Goal: Use online tool/utility: Utilize a website feature to perform a specific function

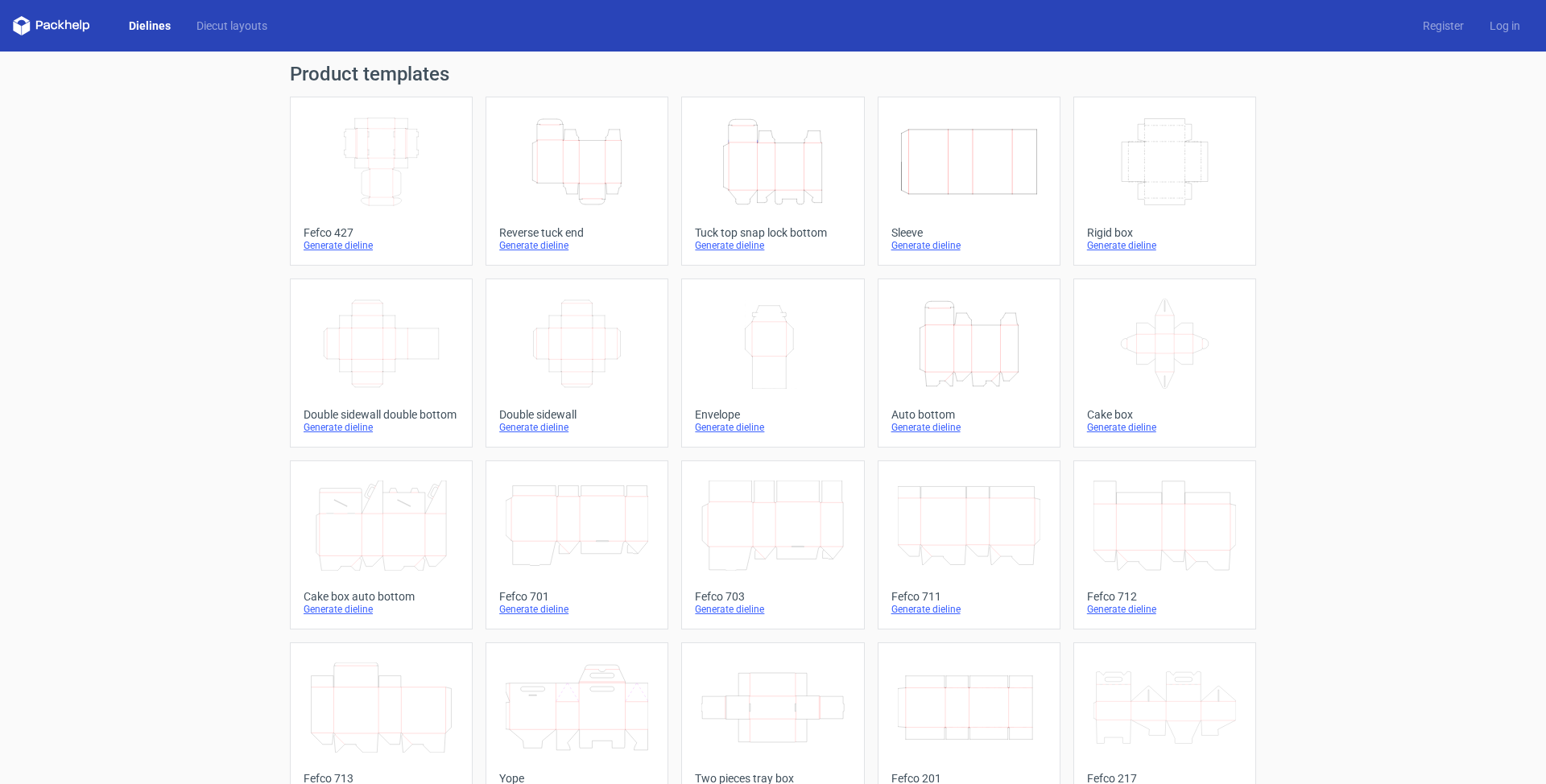
click at [141, 30] on link "Dielines" at bounding box center [150, 25] width 68 height 17
click at [243, 28] on link "Diecut layouts" at bounding box center [231, 25] width 96 height 17
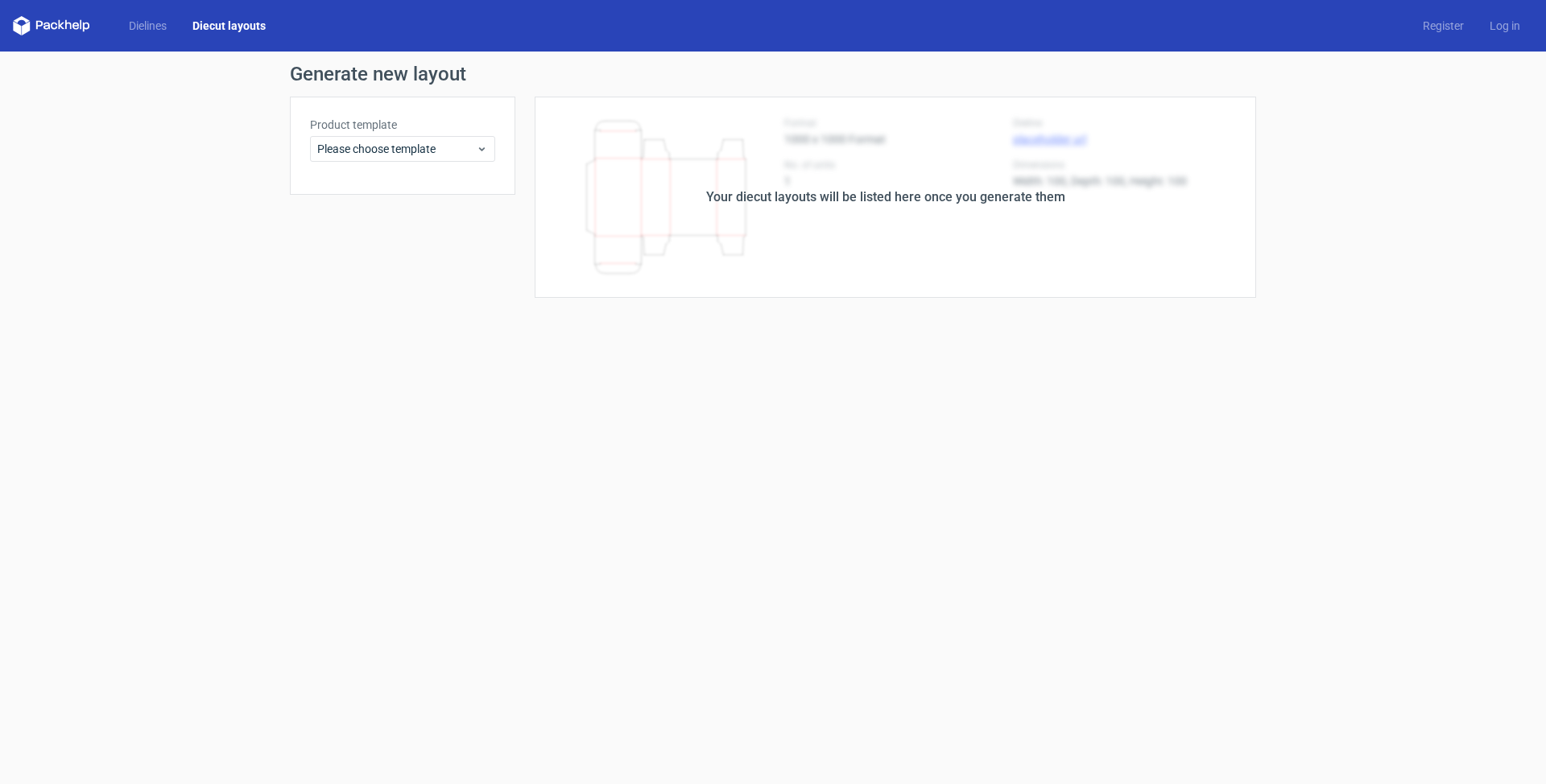
click at [916, 225] on div "Your diecut layouts will be listed here once you generate them" at bounding box center [885, 196] width 740 height 201
click at [412, 152] on span "Please choose template" at bounding box center [395, 149] width 158 height 17
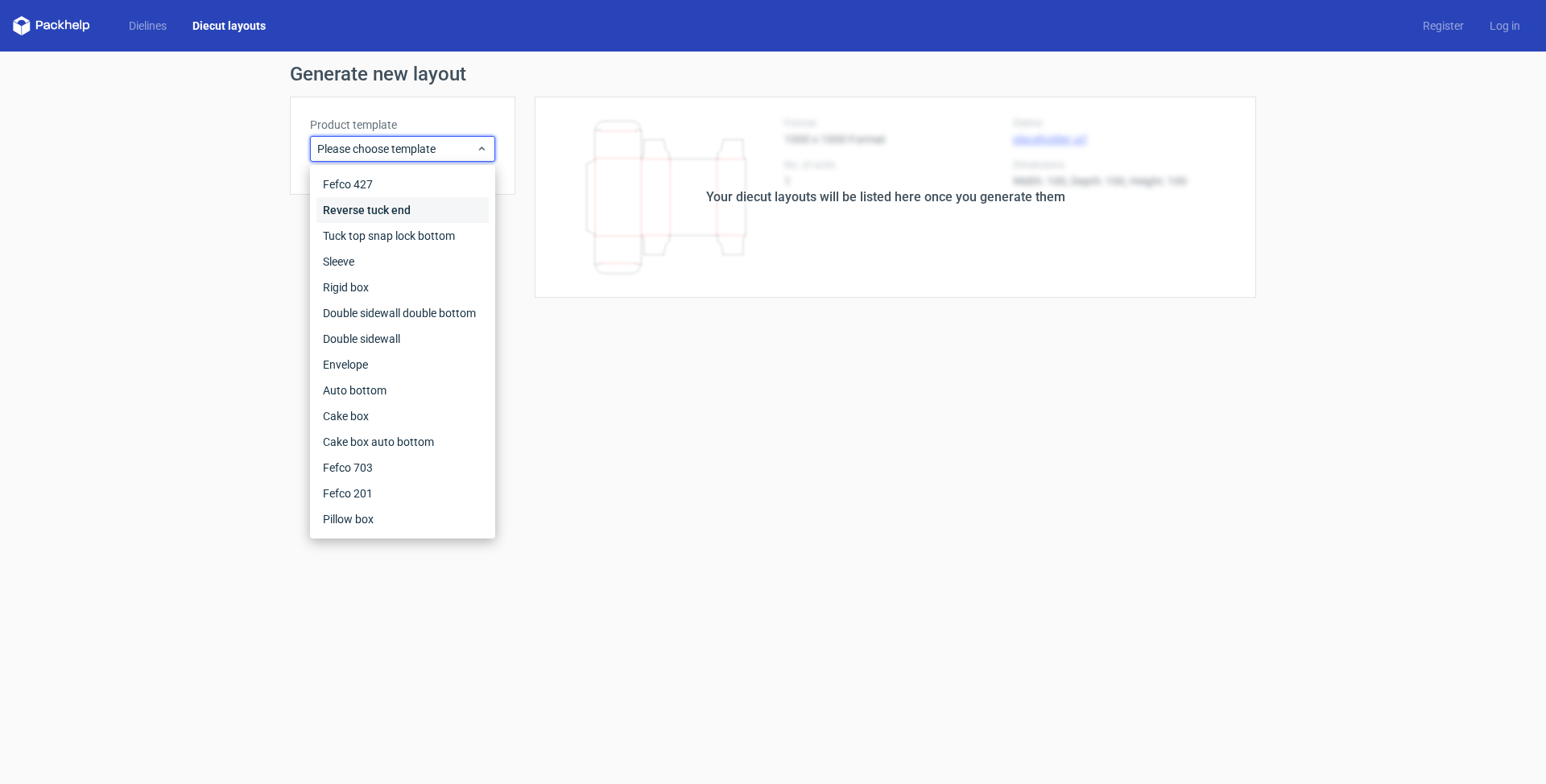
click at [406, 207] on div "Reverse tuck end" at bounding box center [402, 210] width 172 height 26
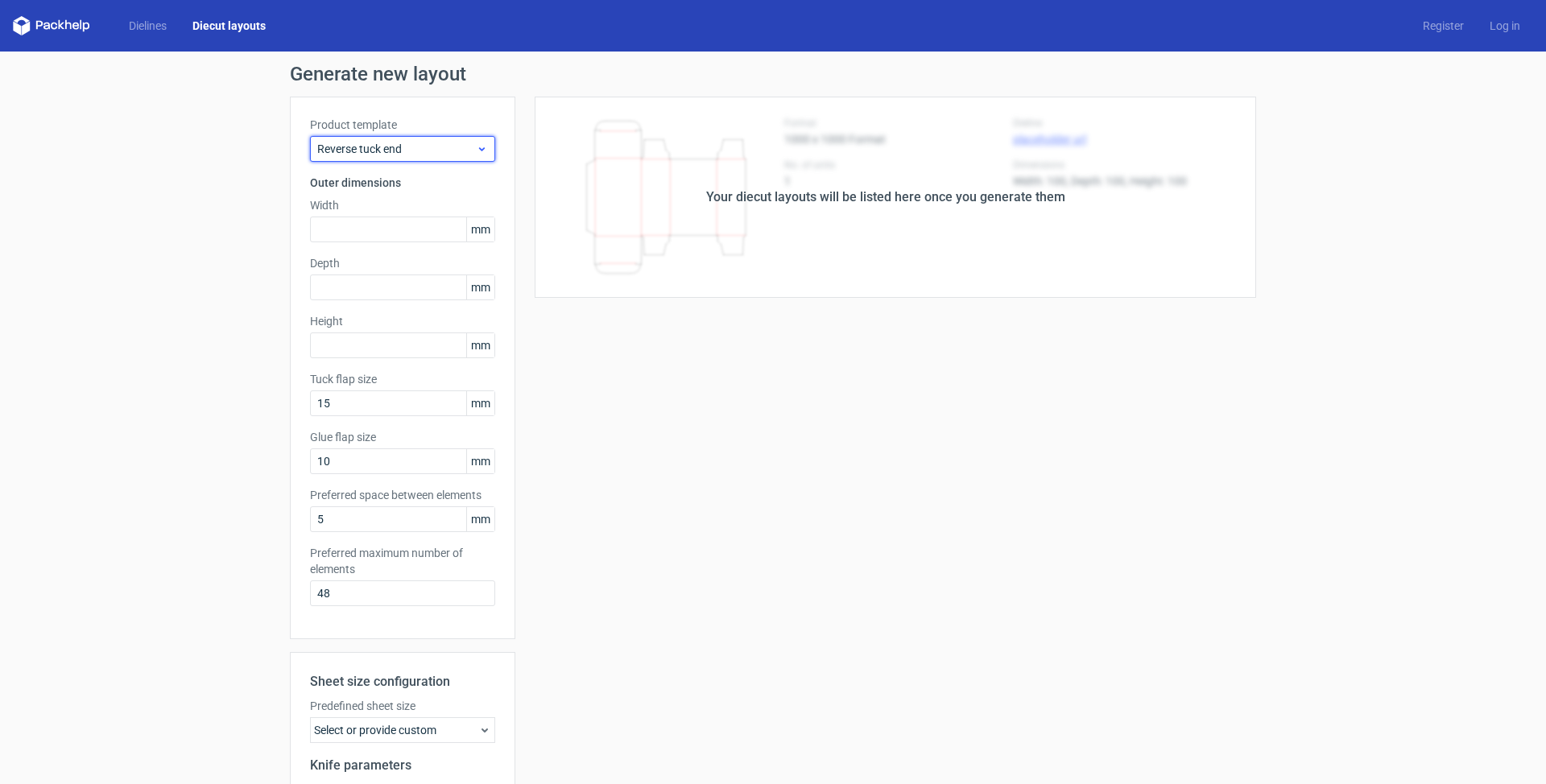
click at [429, 147] on span "Reverse tuck end" at bounding box center [395, 149] width 158 height 17
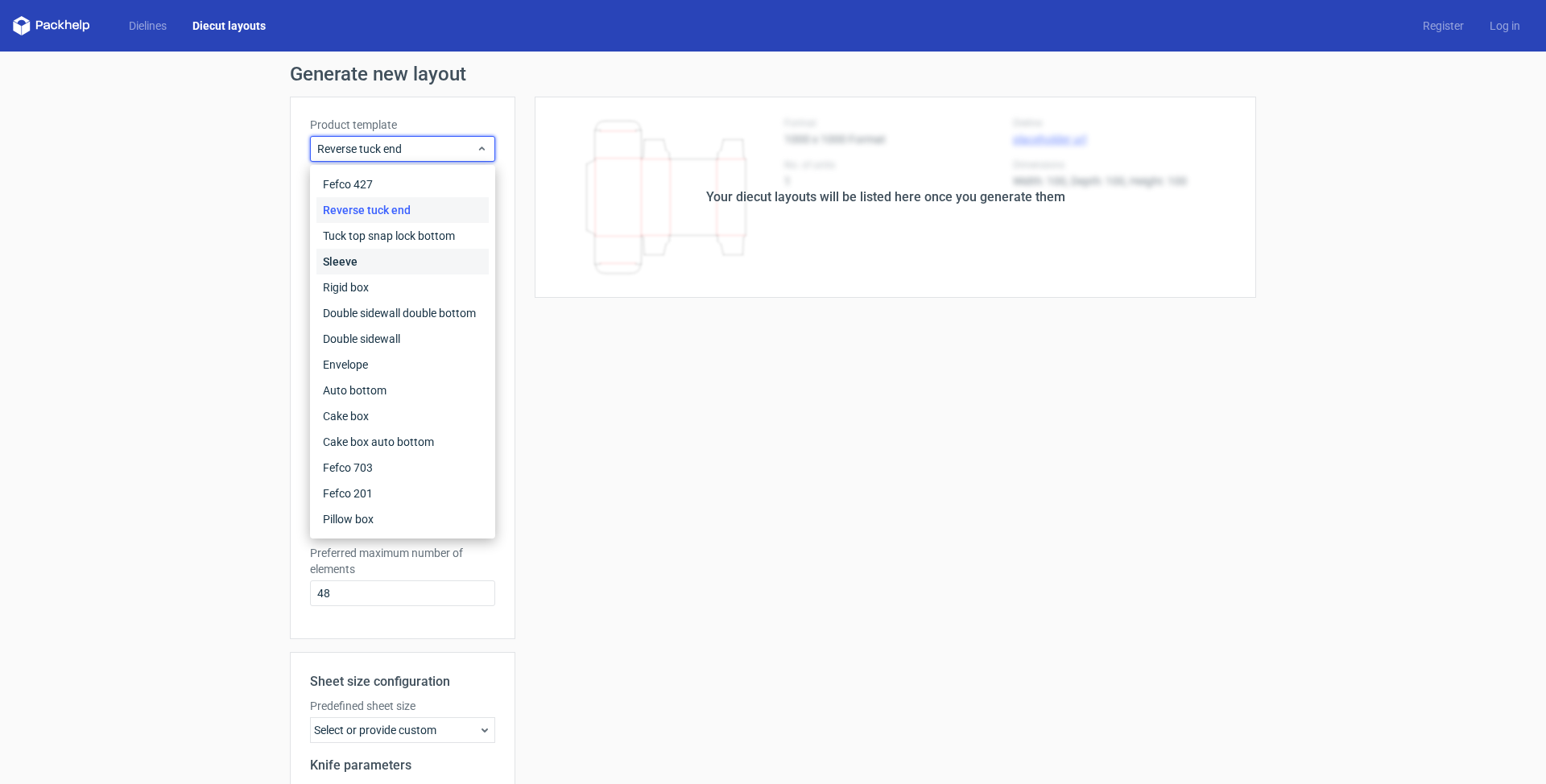
click at [420, 264] on div "Sleeve" at bounding box center [402, 261] width 172 height 26
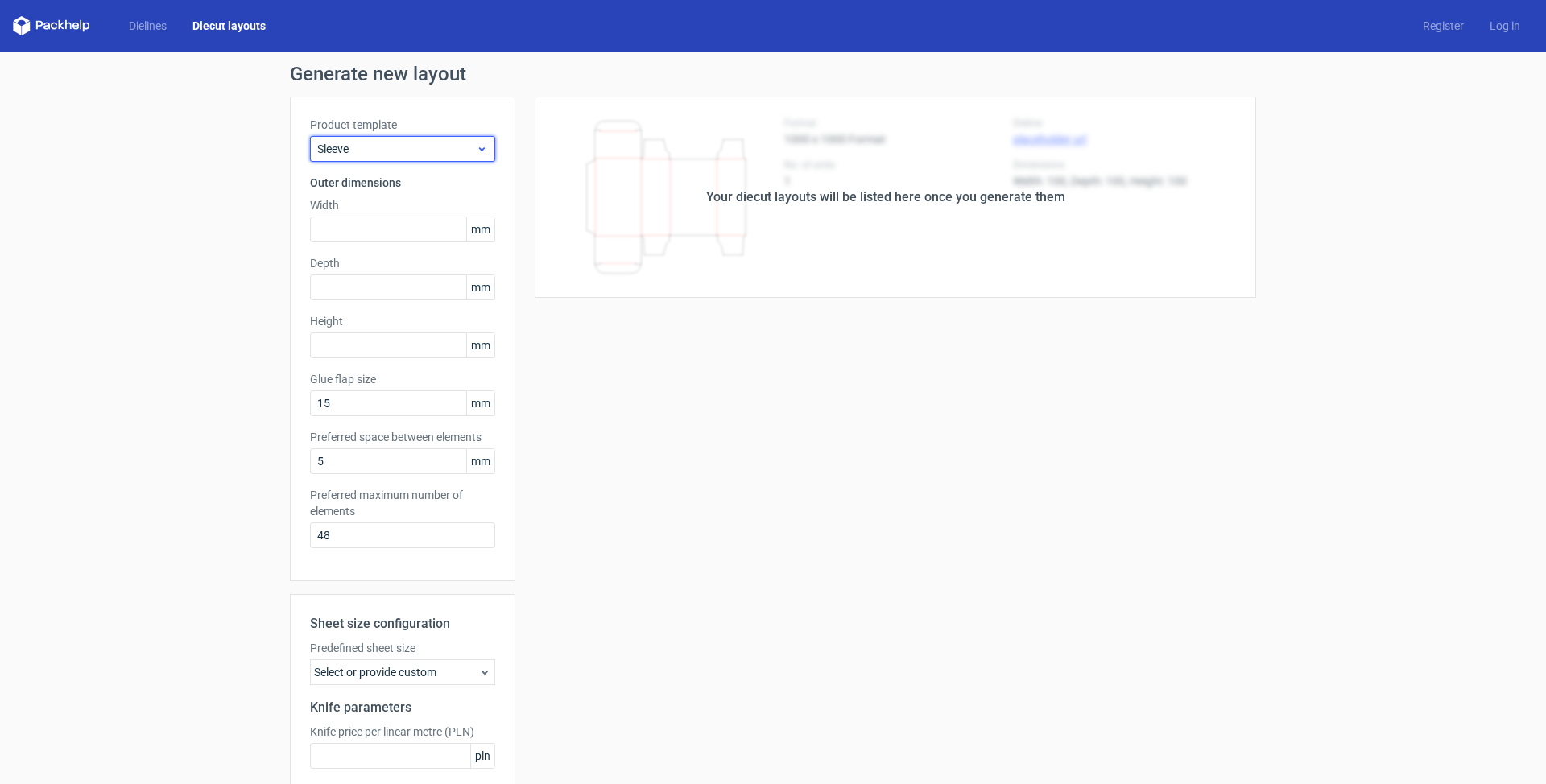
click at [429, 156] on span "Sleeve" at bounding box center [395, 149] width 158 height 17
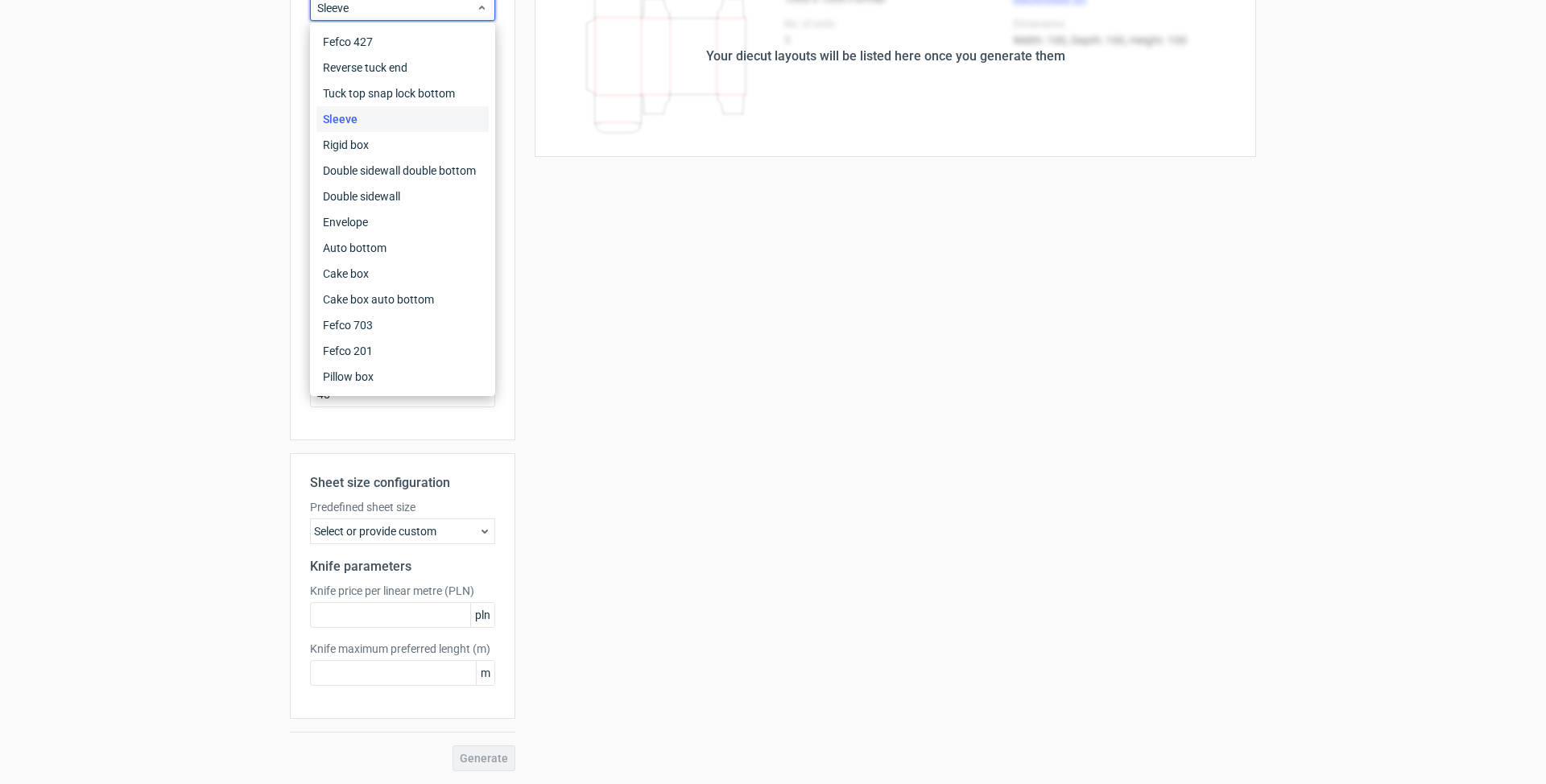
scroll to position [141, 0]
click at [609, 491] on div "Your diecut layouts will be listed here once you generate them Height Depth Wid…" at bounding box center [885, 362] width 740 height 815
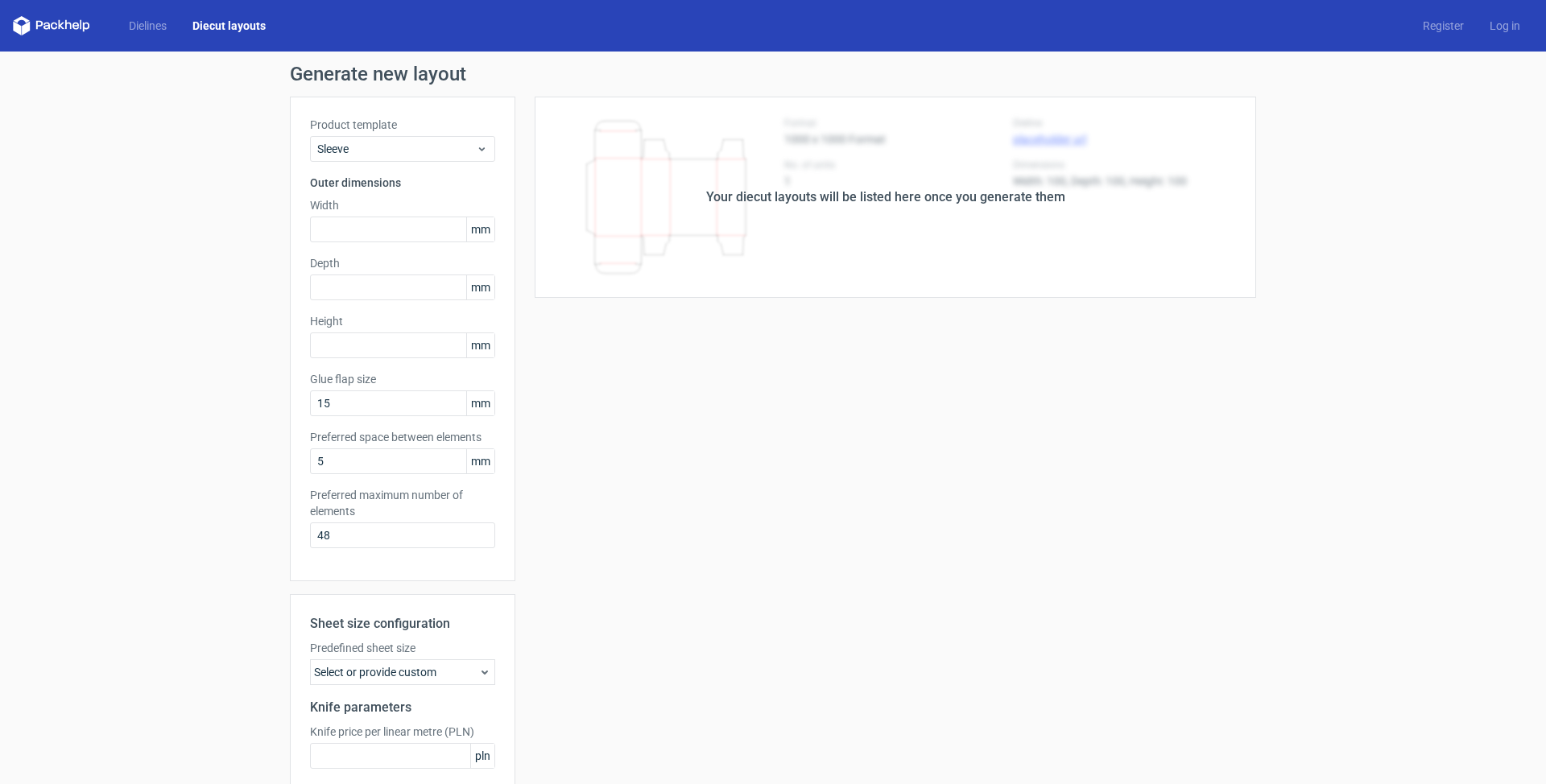
scroll to position [0, 0]
click at [151, 18] on link "Dielines" at bounding box center [147, 25] width 63 height 17
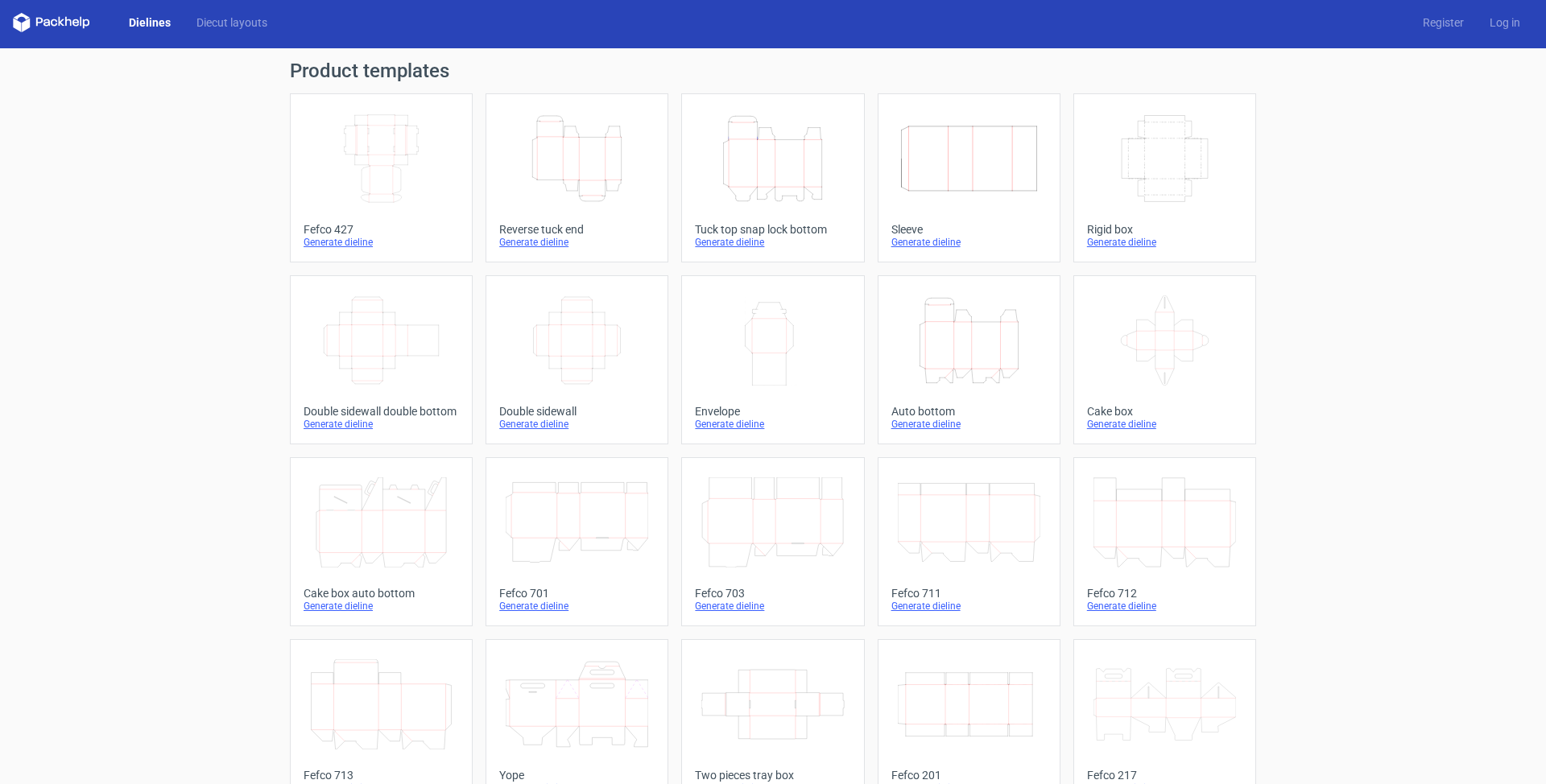
scroll to position [2, 0]
click at [243, 29] on link "Diecut layouts" at bounding box center [231, 23] width 96 height 17
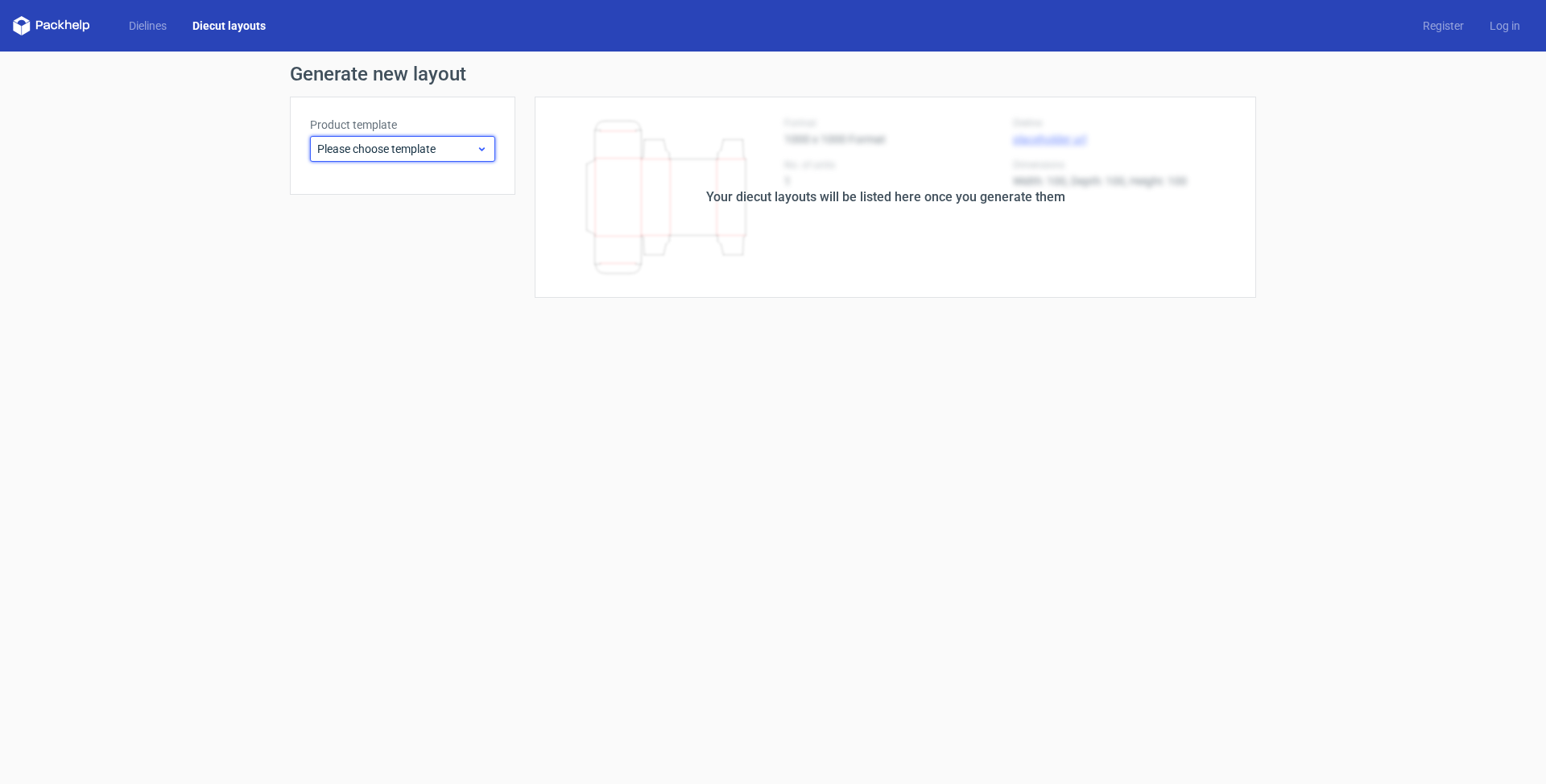
click at [408, 149] on span "Please choose template" at bounding box center [395, 149] width 158 height 17
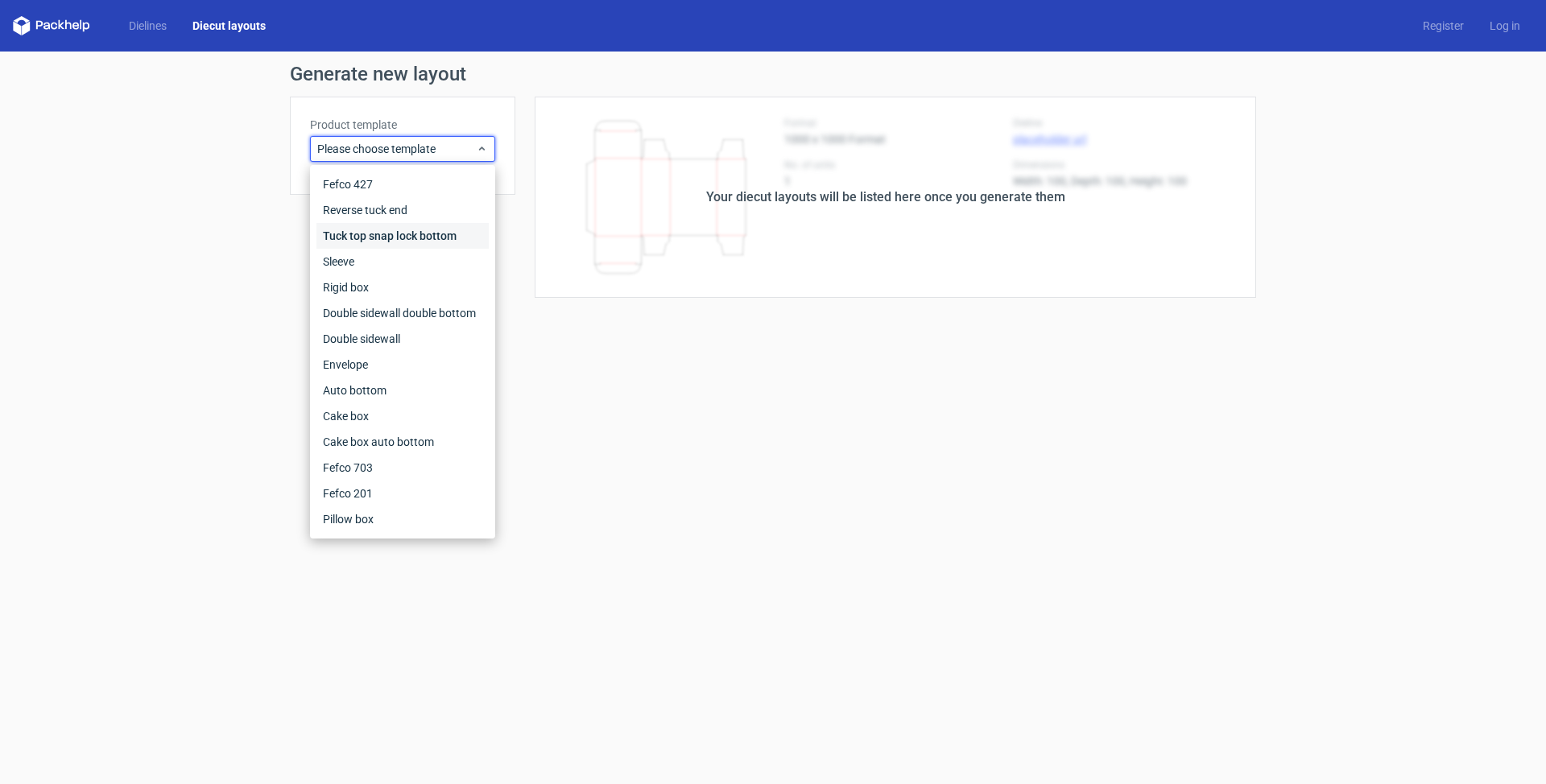
click at [400, 227] on div "Tuck top snap lock bottom" at bounding box center [402, 235] width 172 height 26
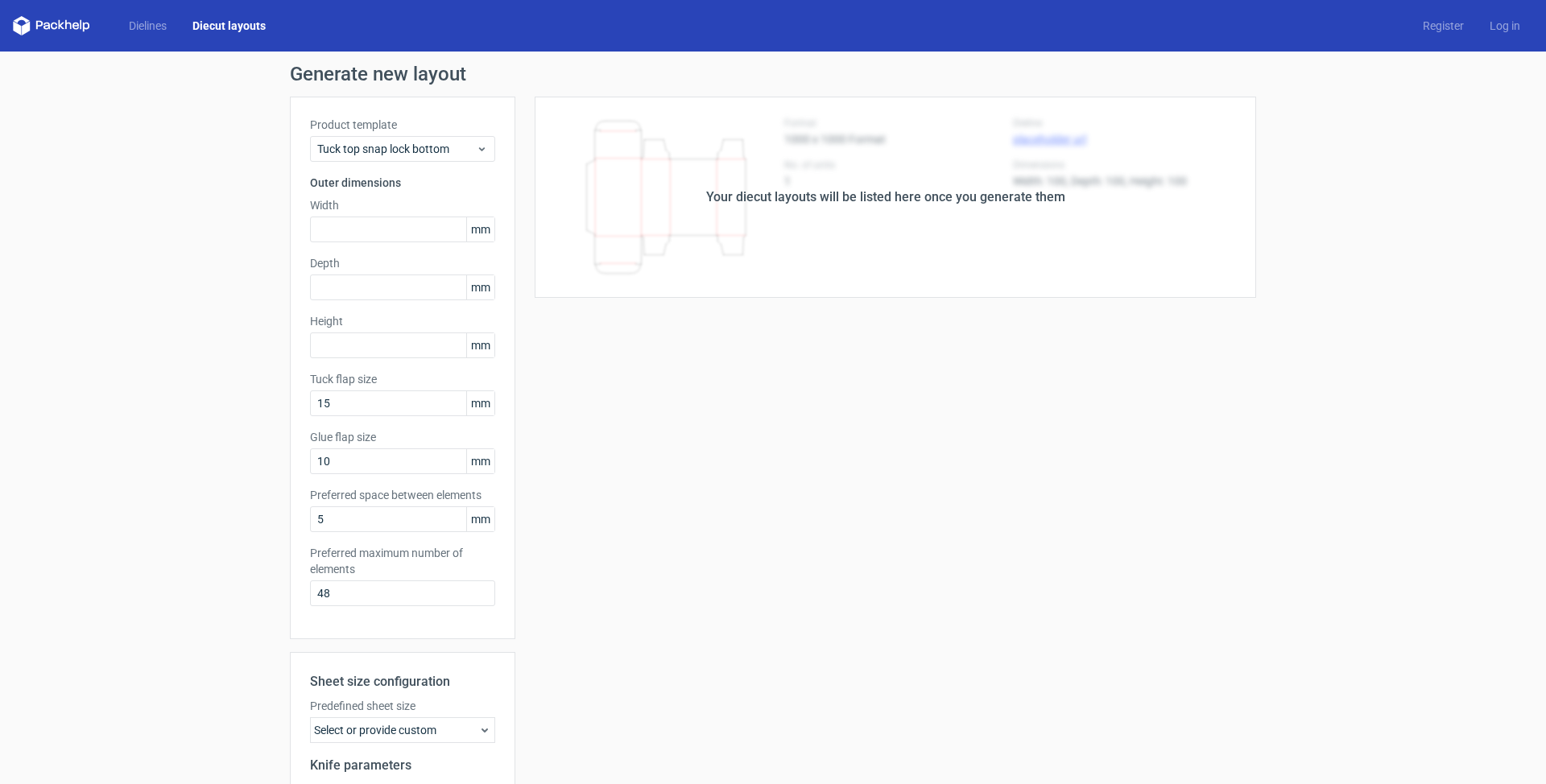
drag, startPoint x: 747, startPoint y: 202, endPoint x: 729, endPoint y: 221, distance: 26.2
click at [747, 202] on div "Your diecut layouts will be listed here once you generate them" at bounding box center [886, 197] width 360 height 19
click at [376, 233] on input "text" at bounding box center [402, 229] width 186 height 26
click at [383, 288] on div "Depth mm" at bounding box center [402, 278] width 186 height 45
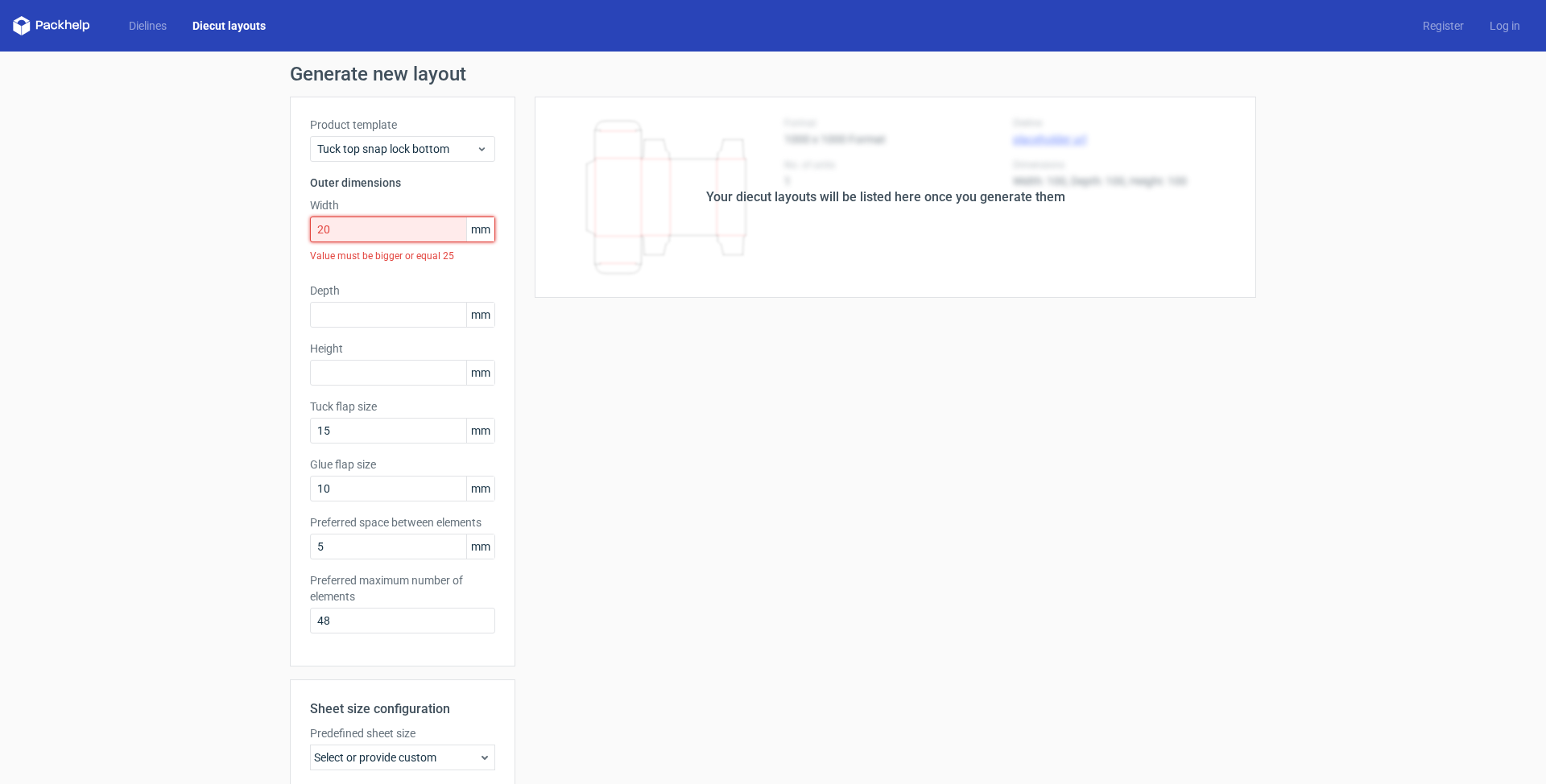
click at [406, 229] on input "20" at bounding box center [402, 229] width 186 height 26
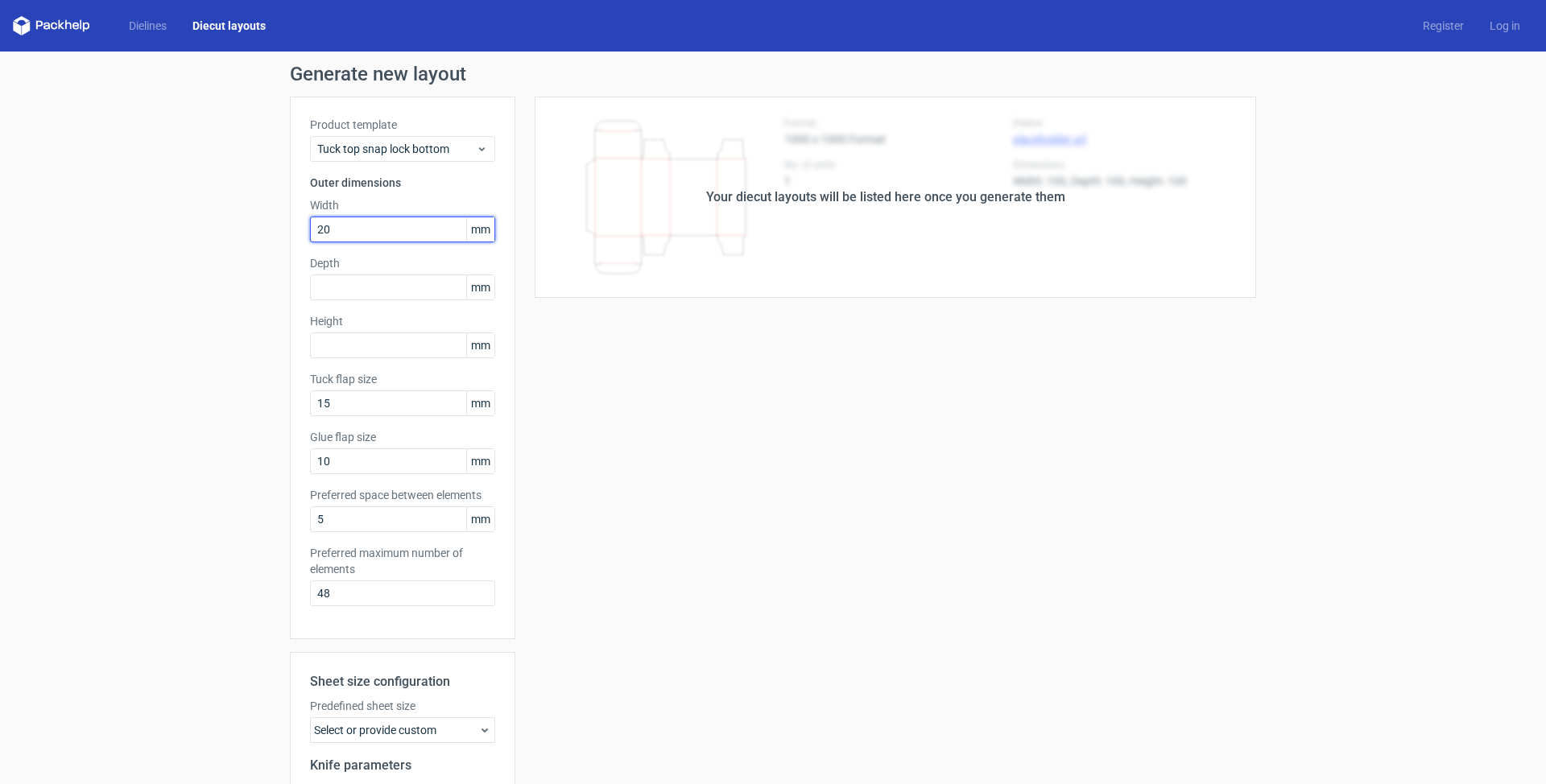
type input "2"
type input "30"
click at [384, 291] on input "text" at bounding box center [402, 288] width 186 height 26
type input "30"
click at [407, 349] on input "text" at bounding box center [402, 345] width 186 height 26
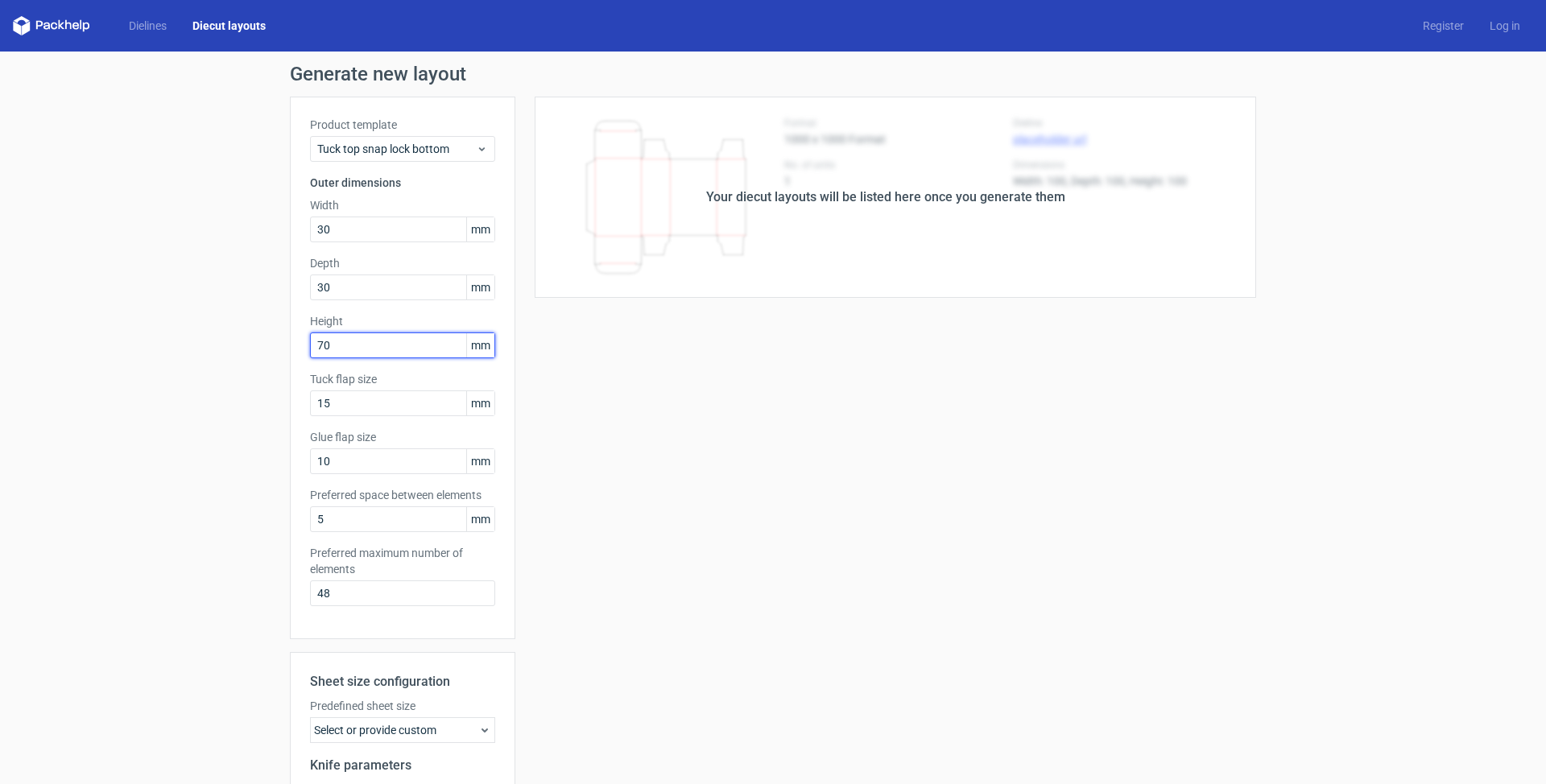
type input "7"
type input "60"
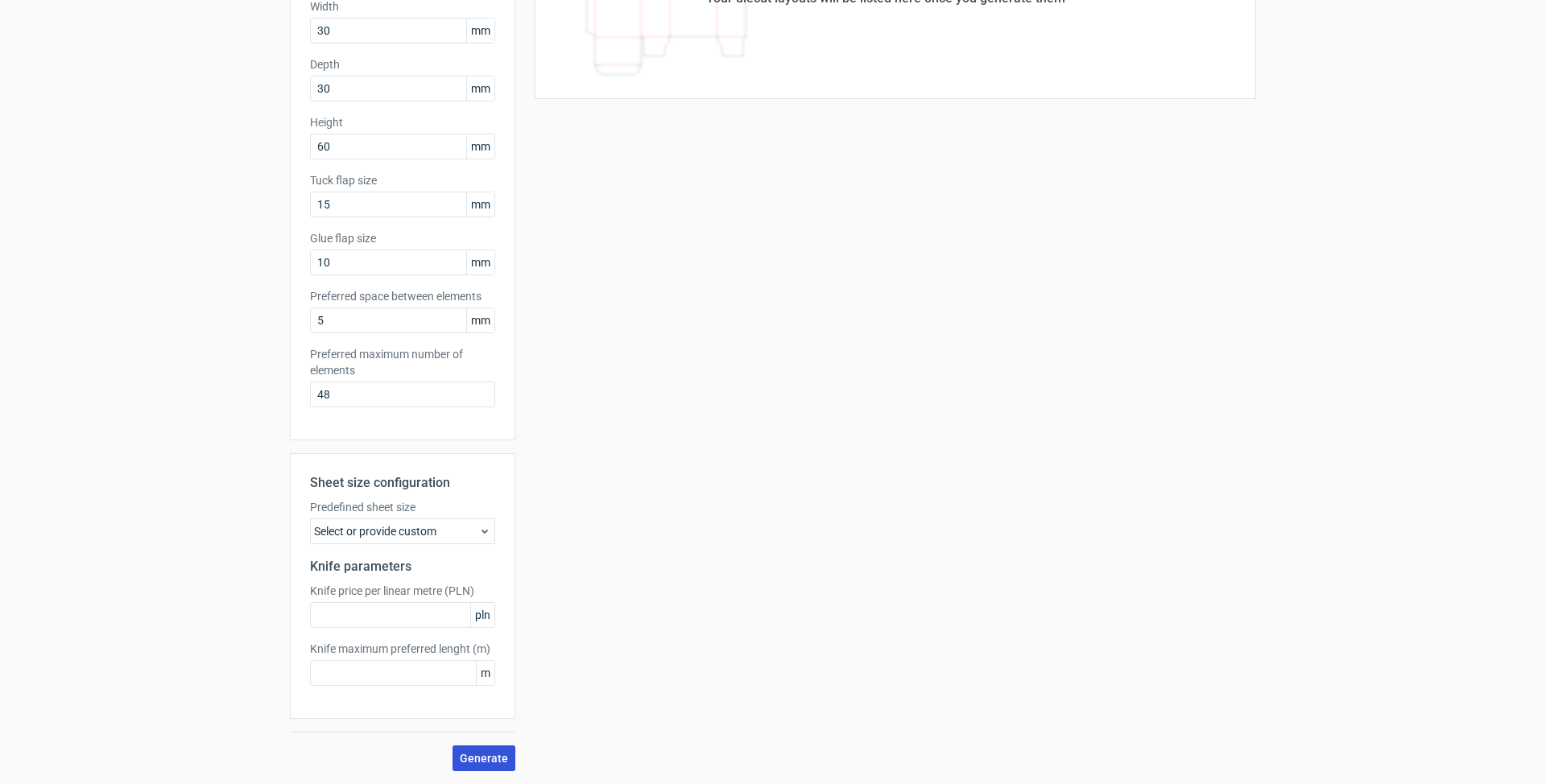
click at [491, 746] on button "Generate" at bounding box center [484, 758] width 63 height 26
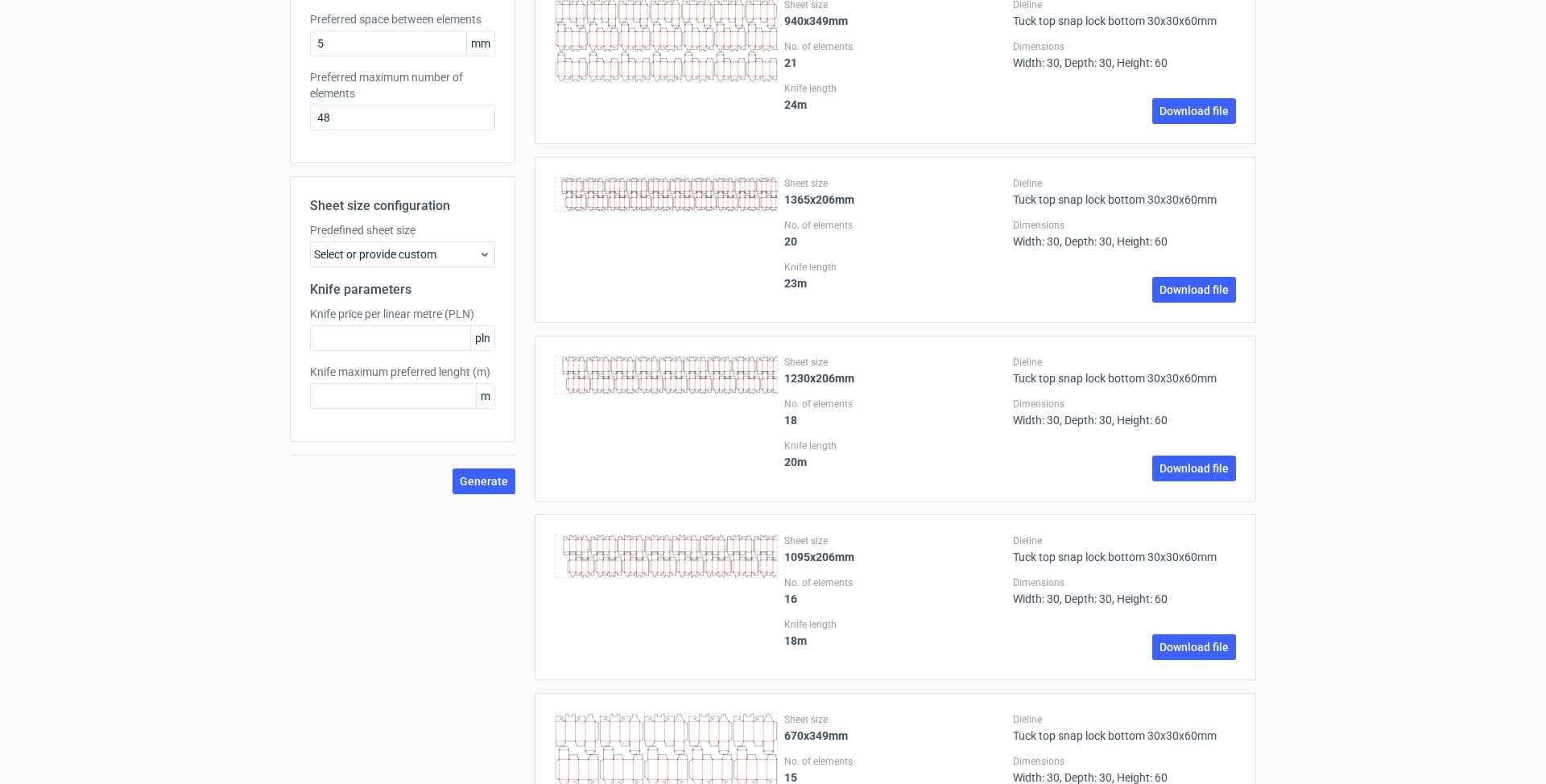
scroll to position [575, 0]
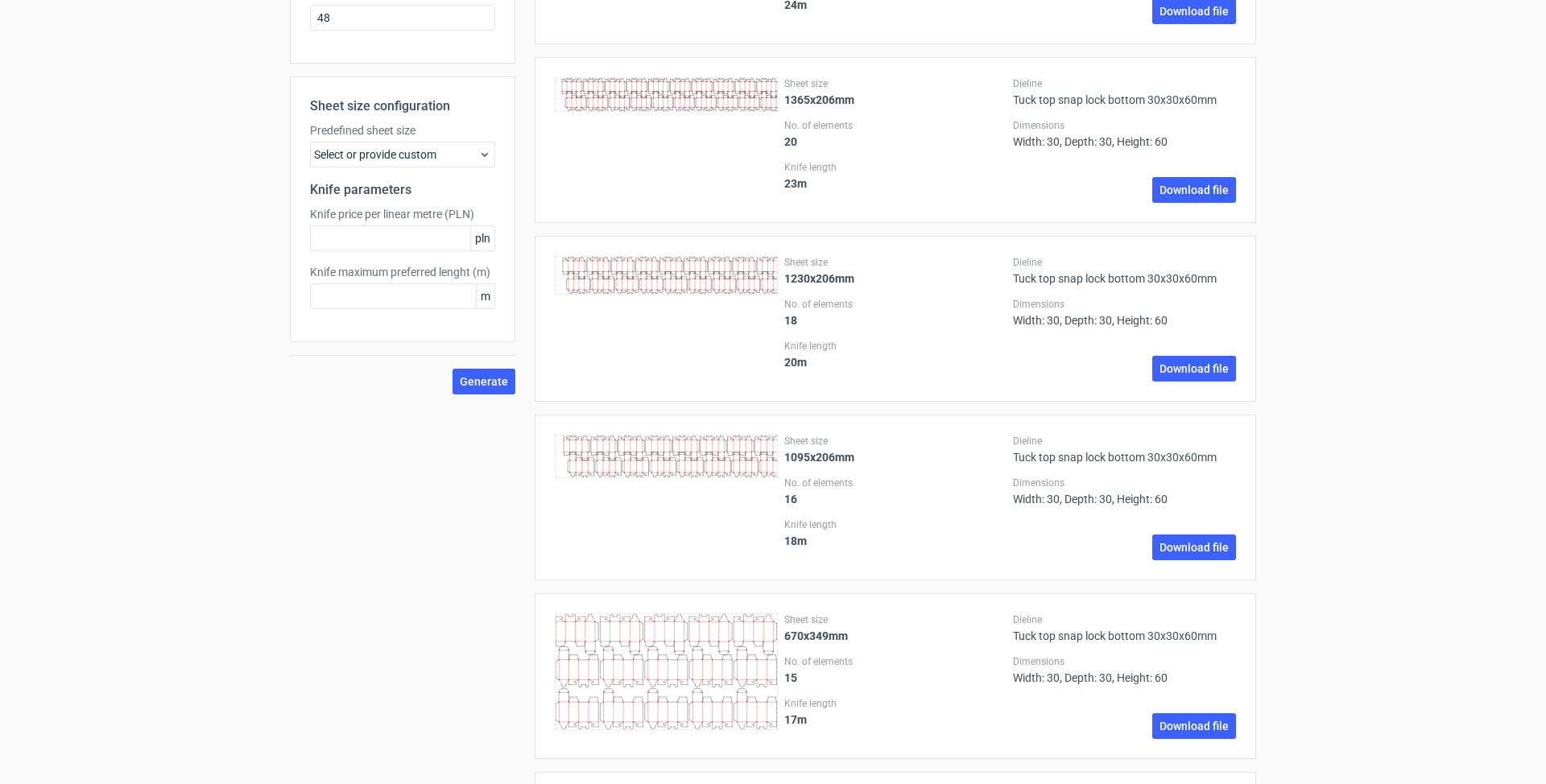
click at [695, 455] on icon at bounding box center [666, 456] width 223 height 44
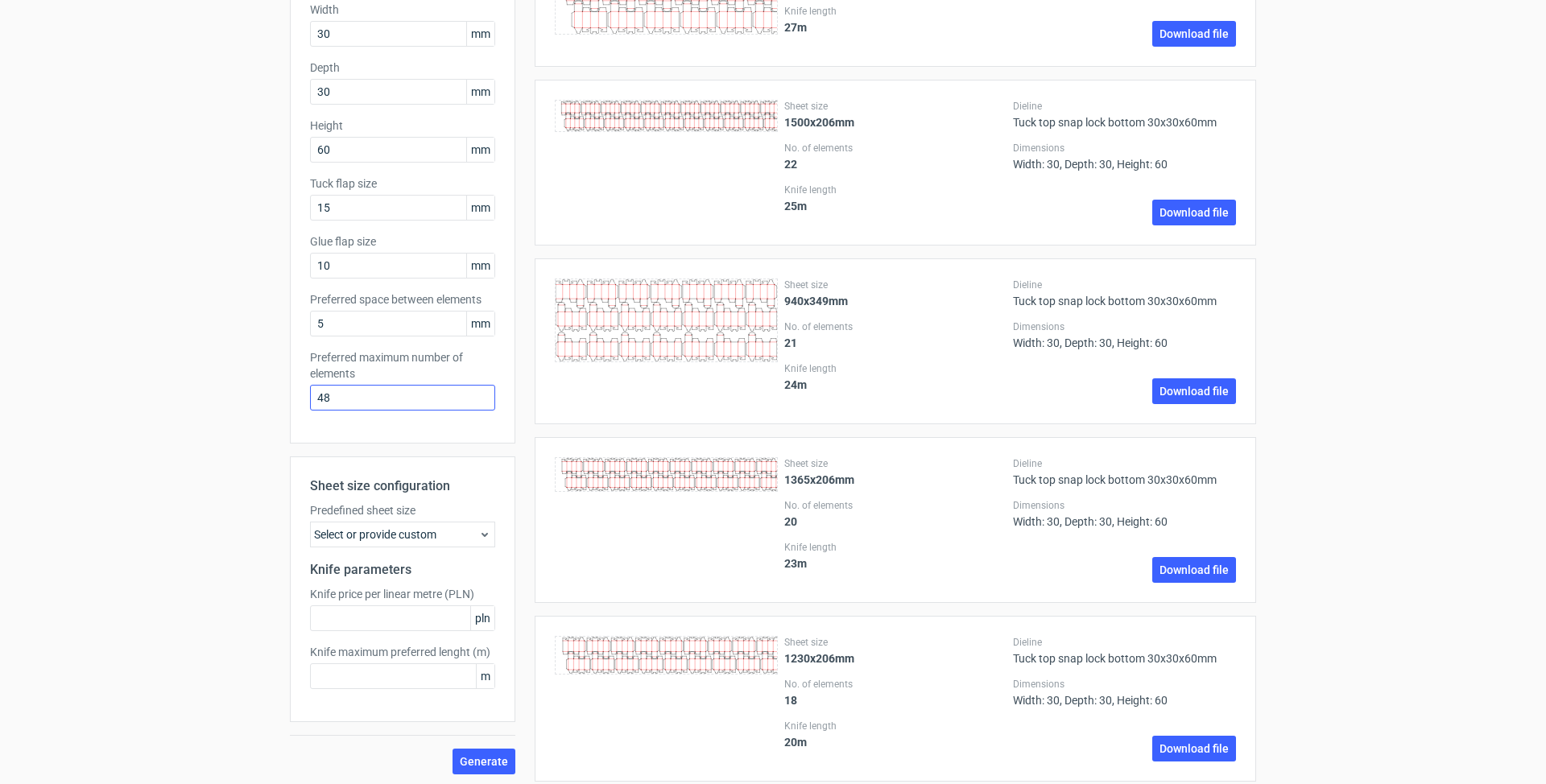
scroll to position [199, 0]
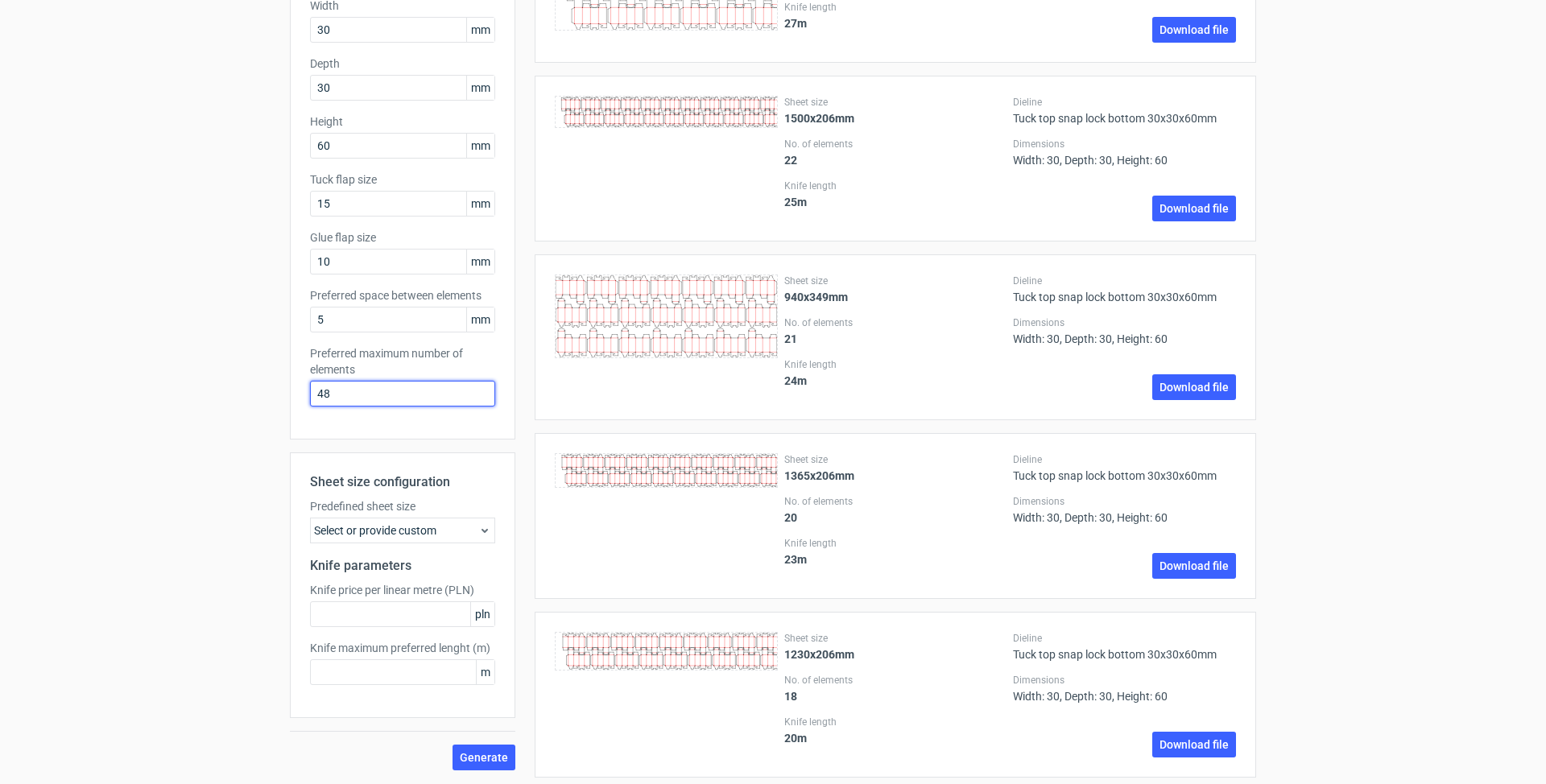
click at [395, 395] on input "48" at bounding box center [402, 393] width 186 height 26
type input "4"
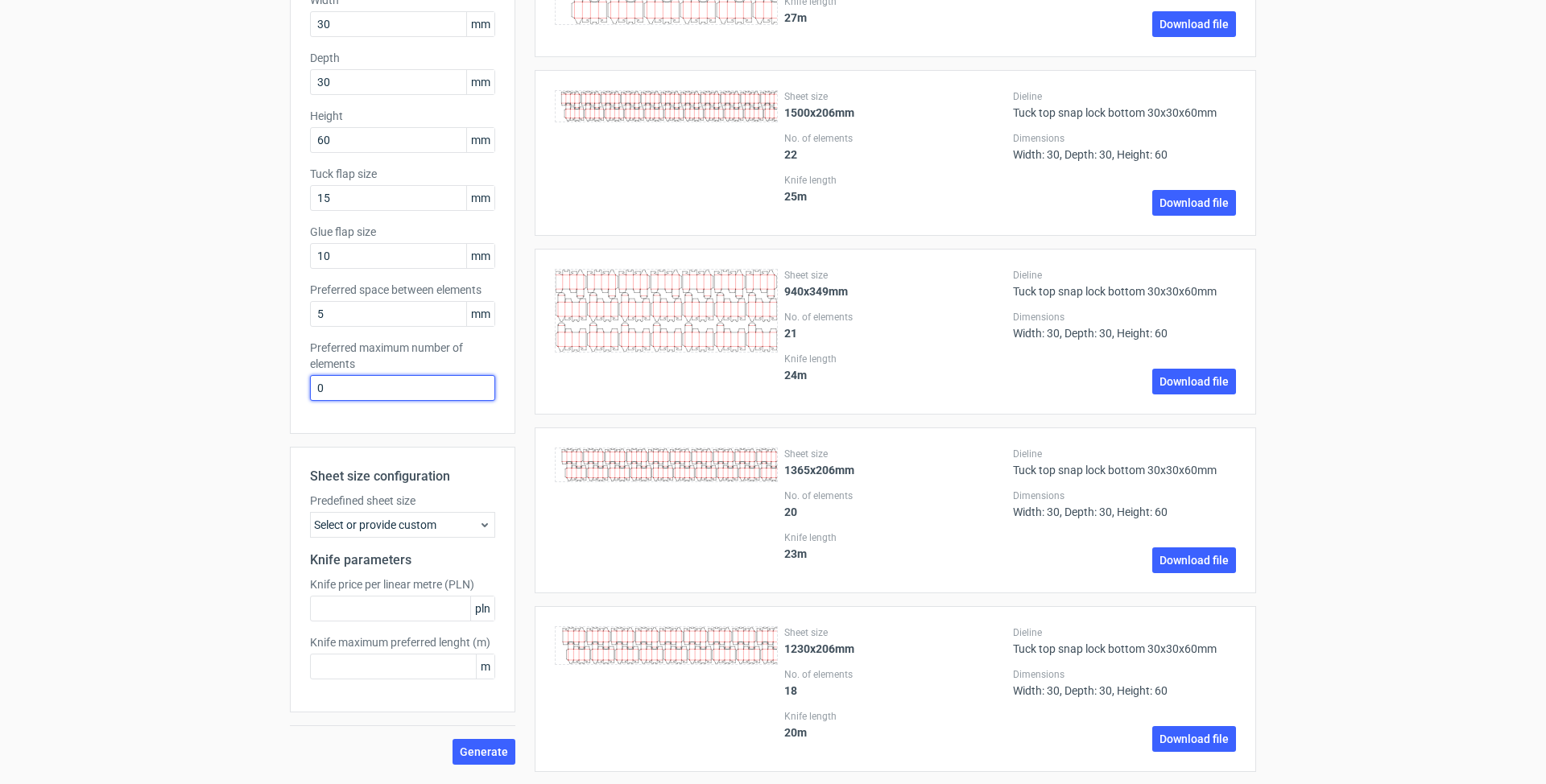
scroll to position [203, 0]
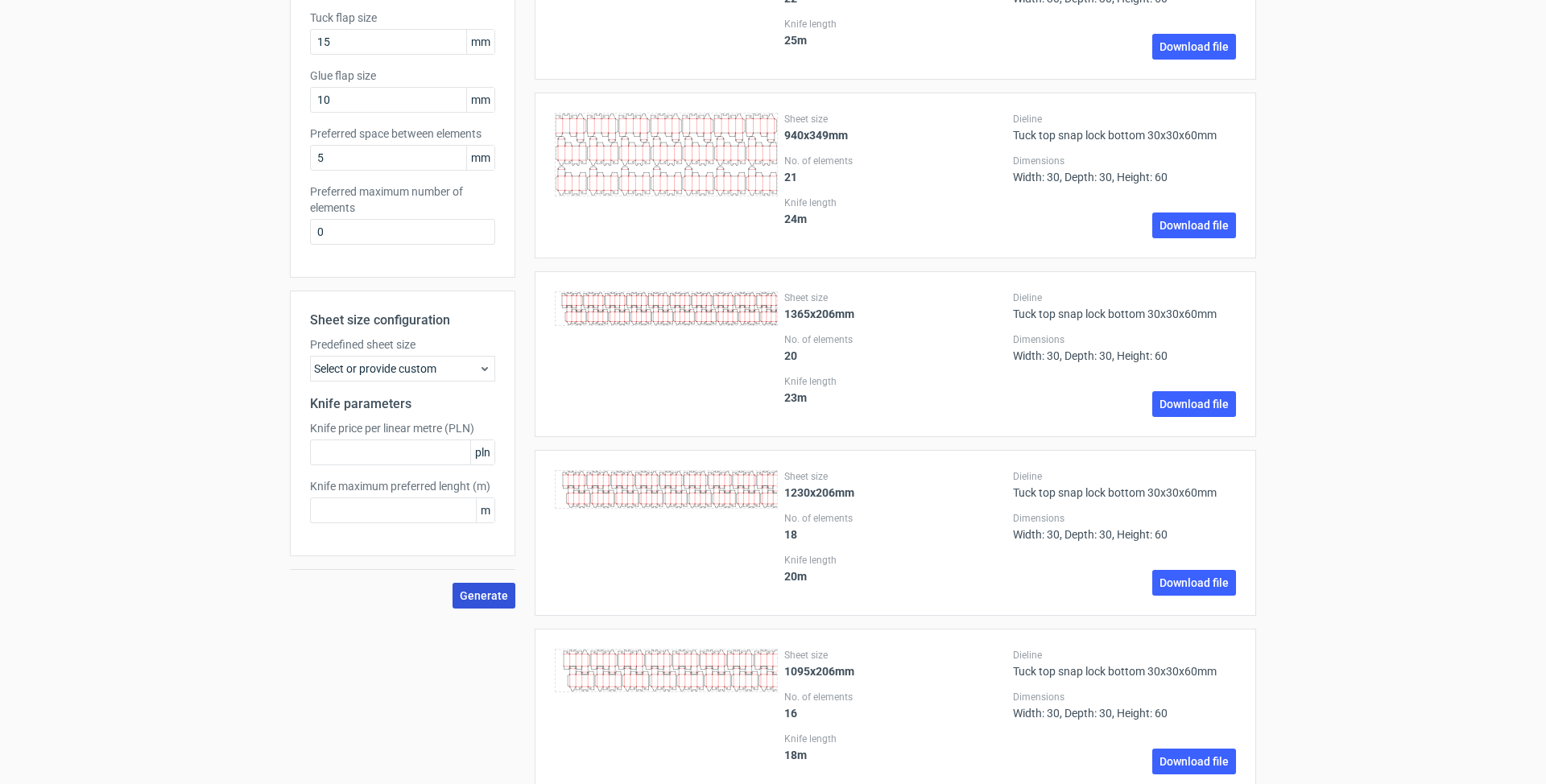
click at [493, 597] on span "Generate" at bounding box center [484, 596] width 49 height 12
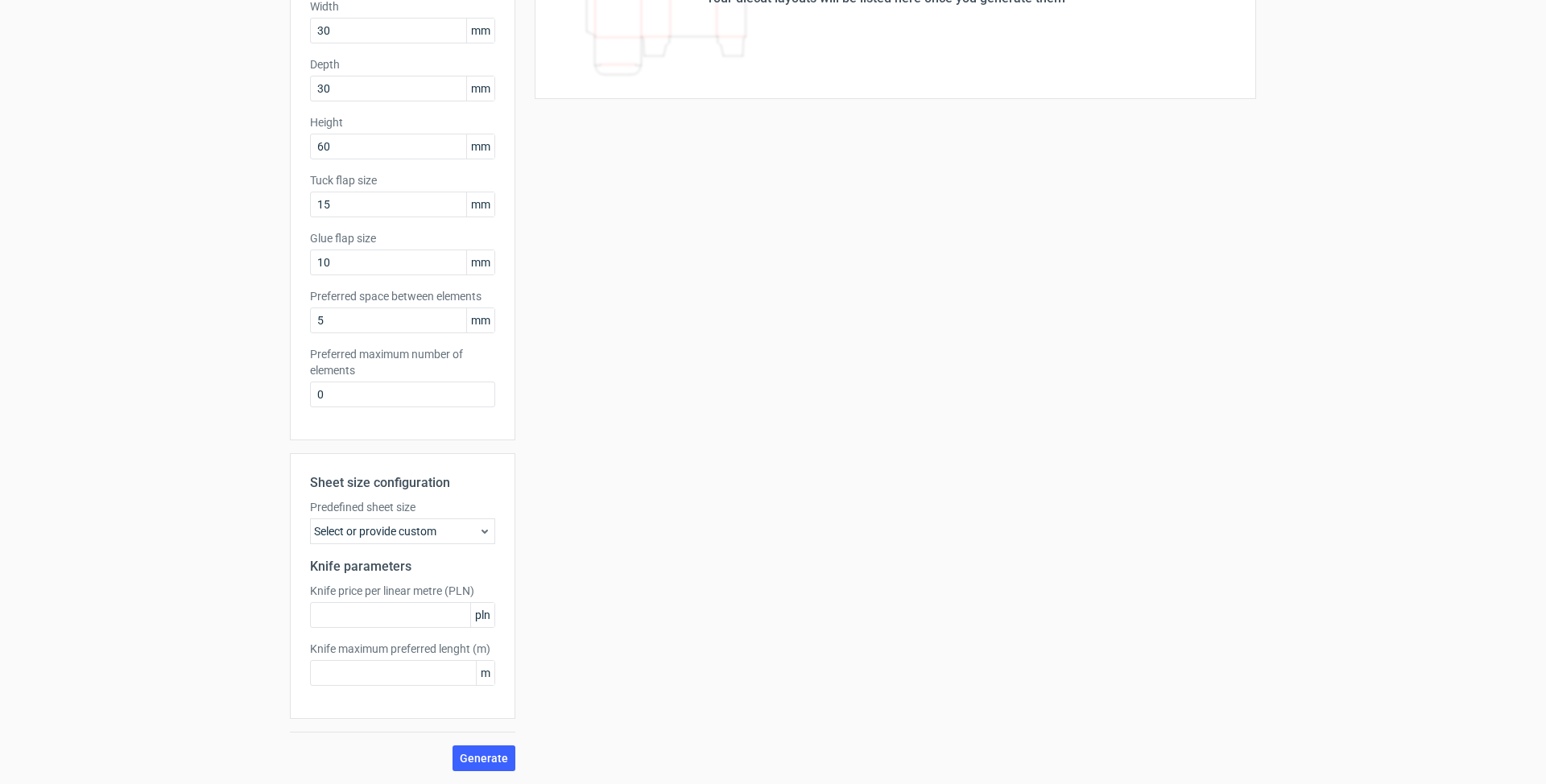
scroll to position [0, 1]
click at [368, 388] on input "0" at bounding box center [402, 394] width 186 height 26
click at [484, 758] on button "Generate" at bounding box center [484, 758] width 63 height 26
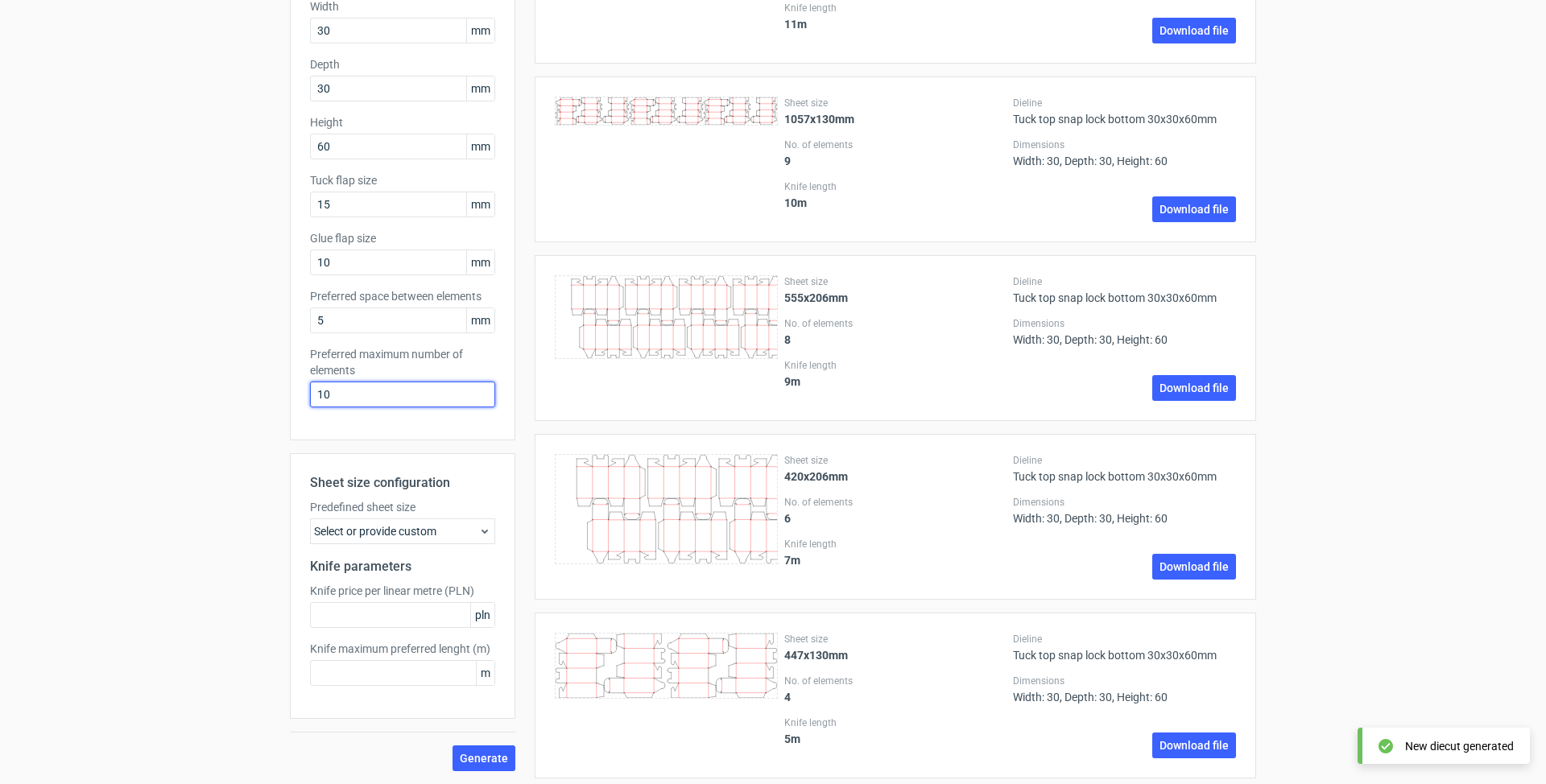
scroll to position [0, 0]
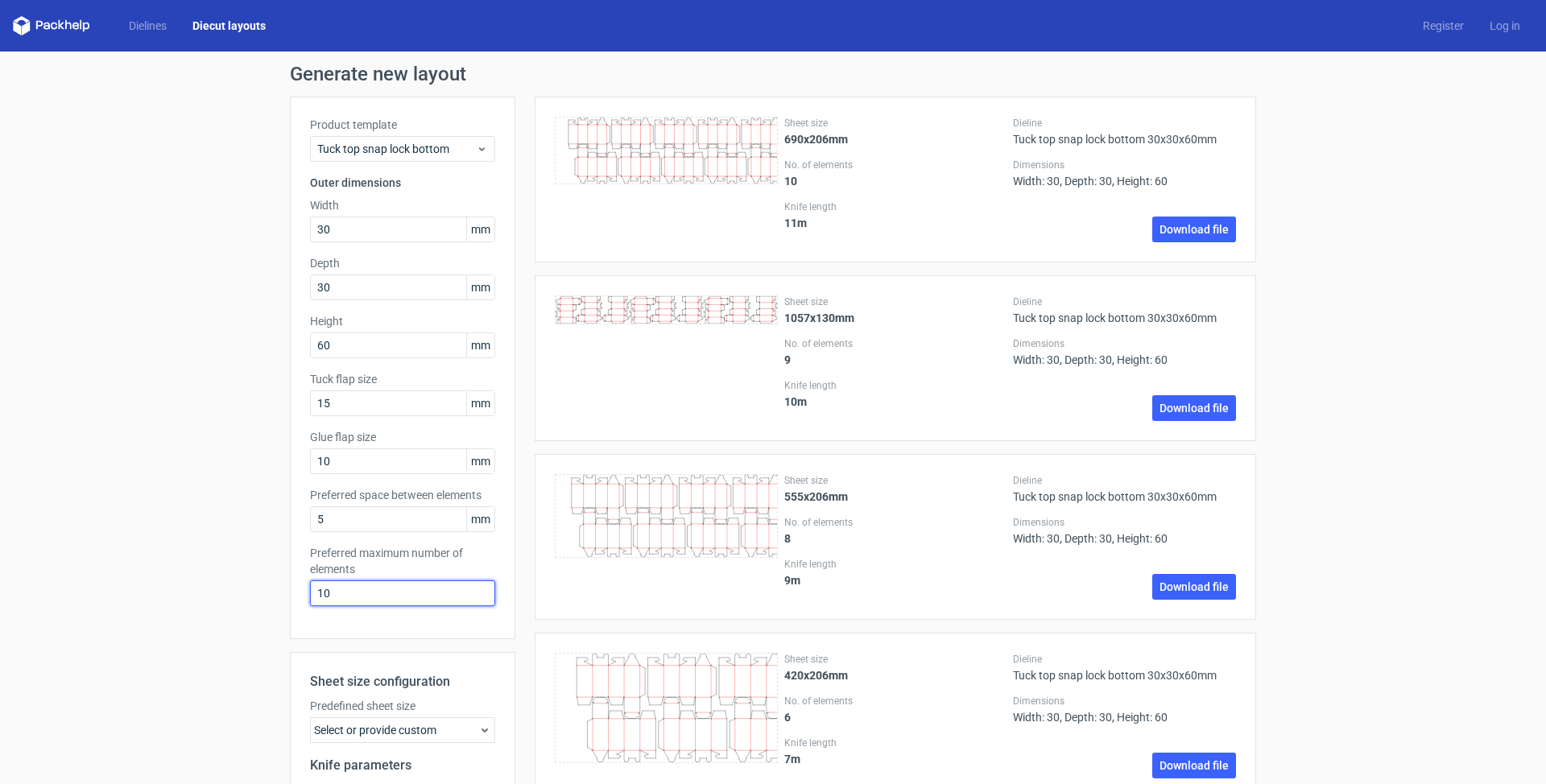
type input "1"
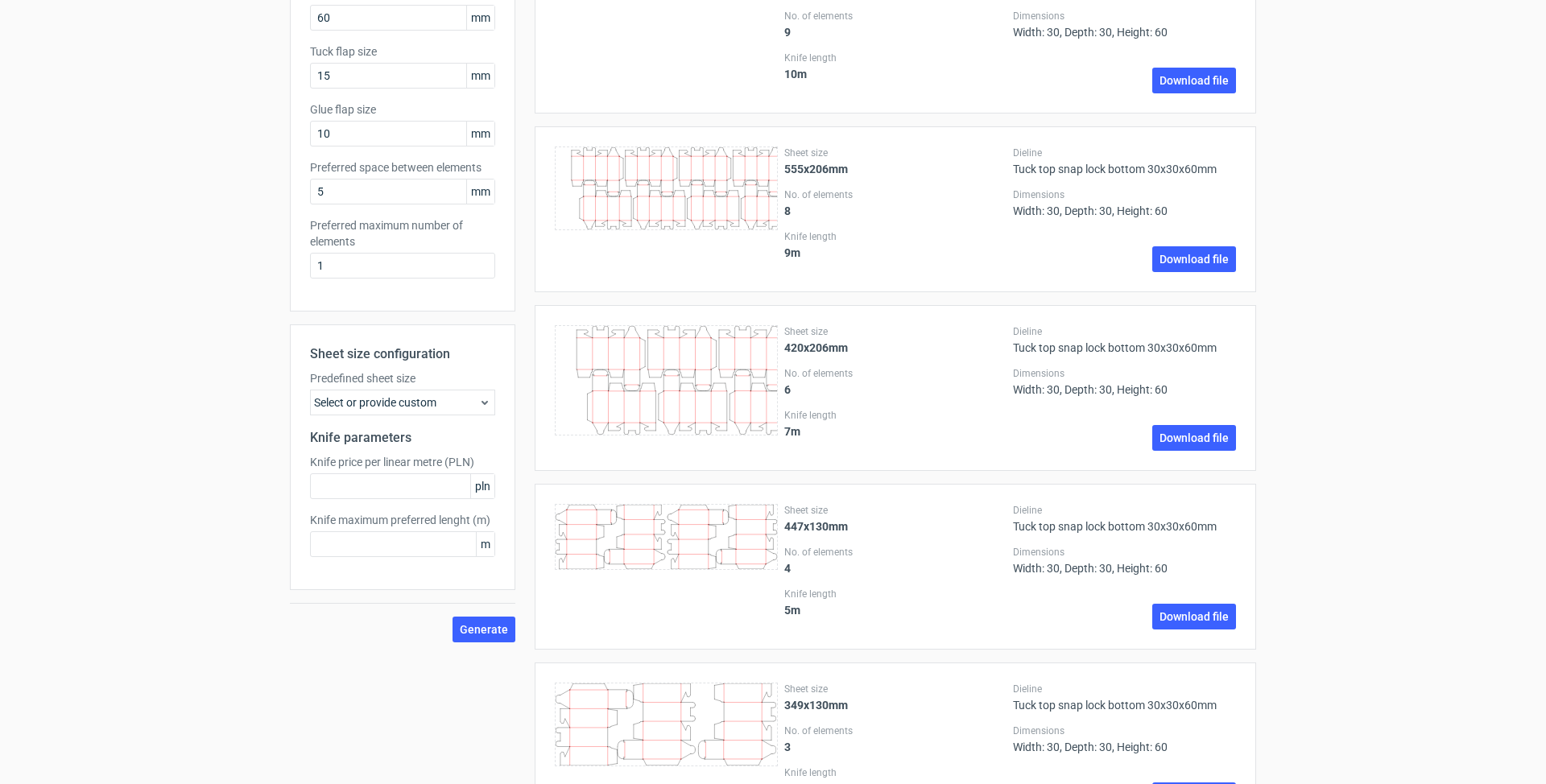
click at [500, 632] on span "Generate" at bounding box center [484, 630] width 49 height 12
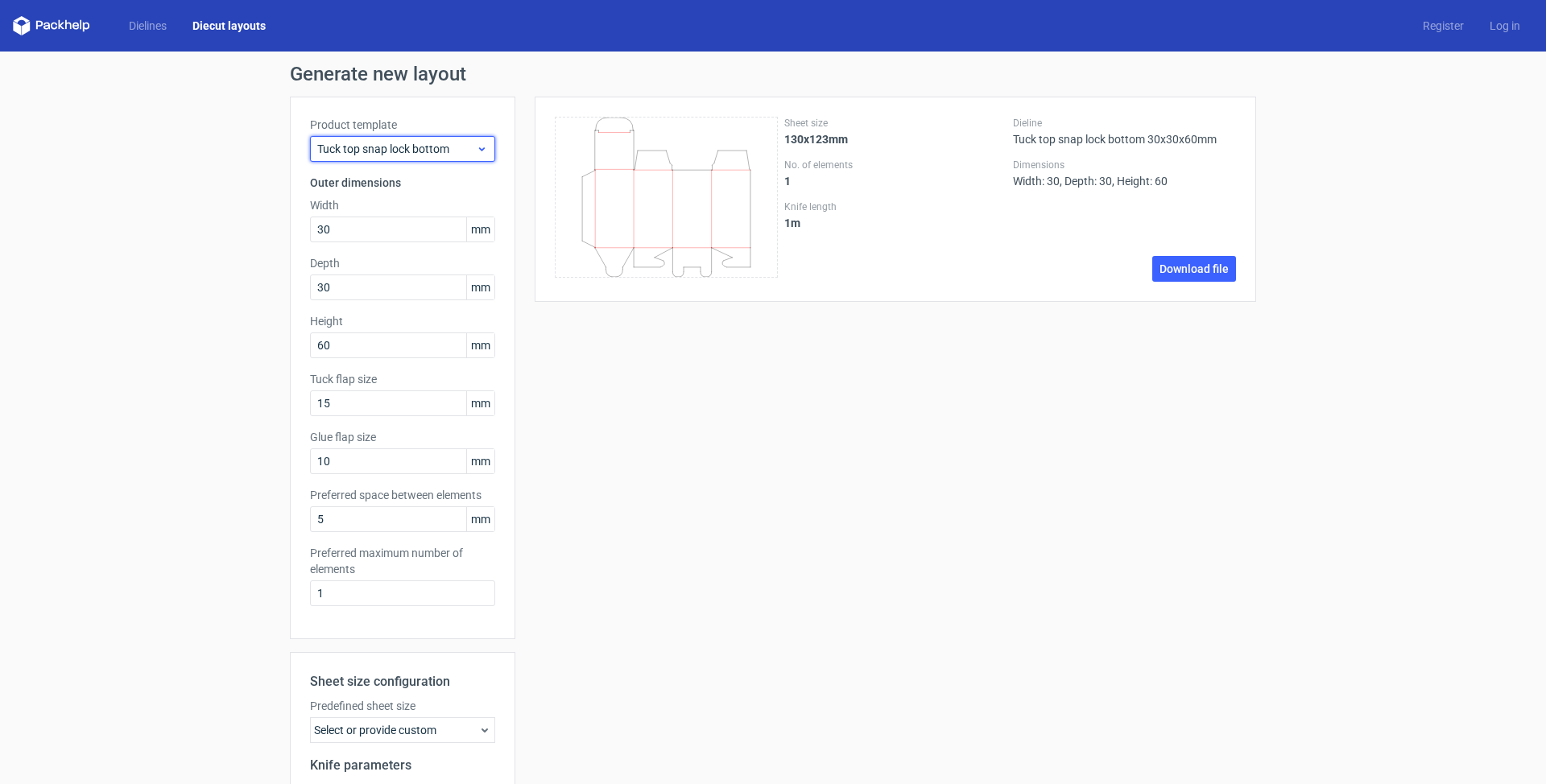
click at [406, 143] on span "Tuck top snap lock bottom" at bounding box center [395, 149] width 158 height 17
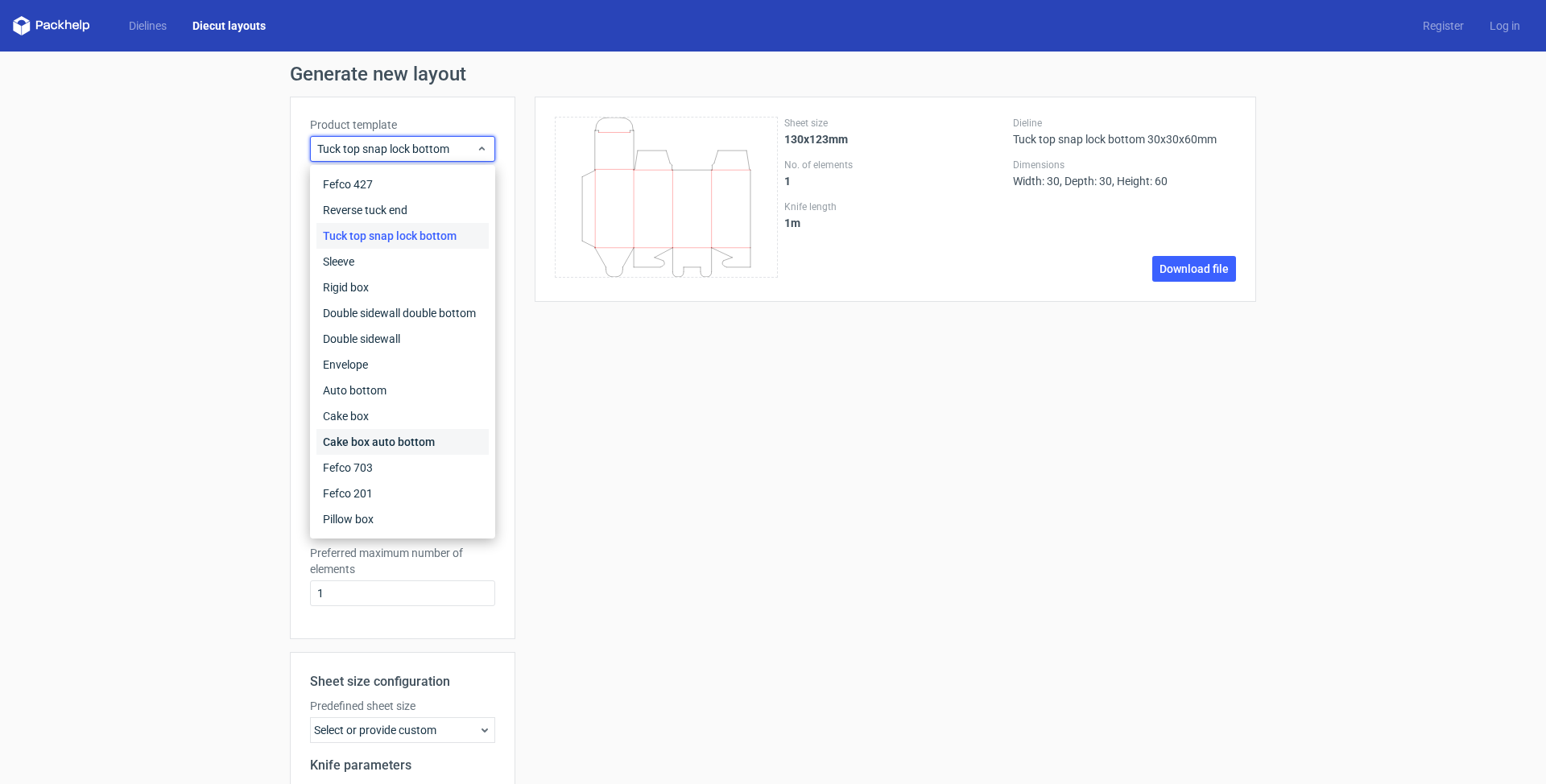
click at [414, 444] on div "Cake box auto bottom" at bounding box center [402, 442] width 172 height 26
